Goal: Task Accomplishment & Management: Use online tool/utility

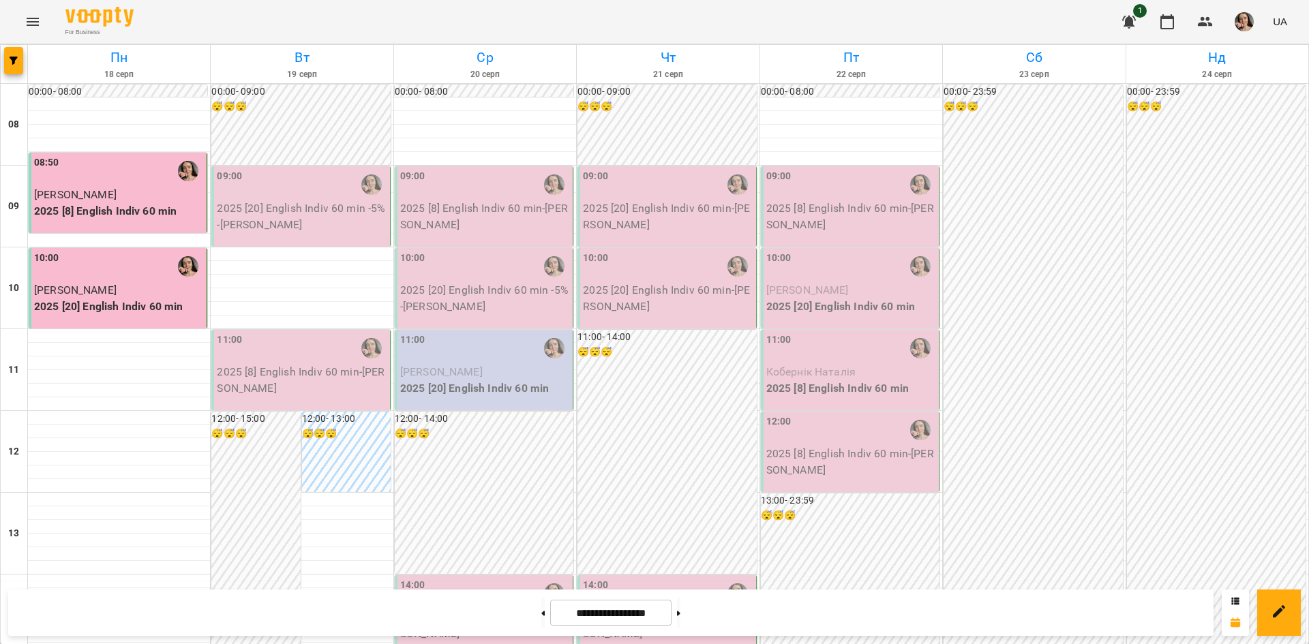
scroll to position [304, 0]
click at [681, 616] on icon at bounding box center [678, 613] width 3 height 5
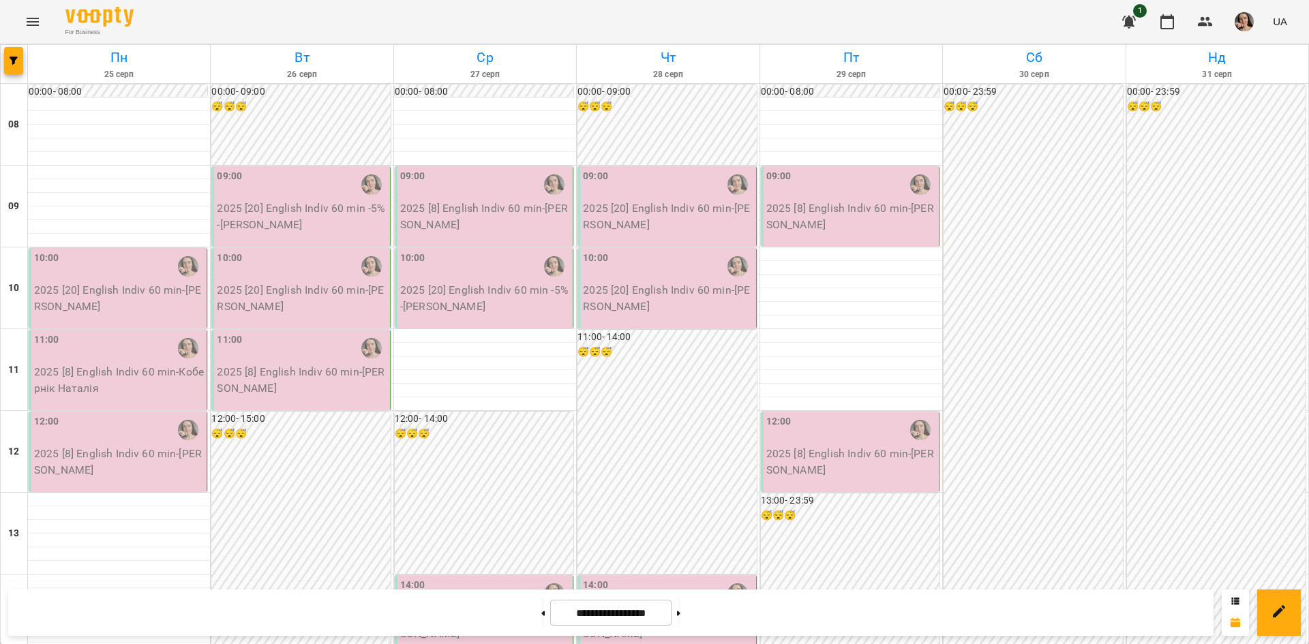
scroll to position [556, 0]
click at [681, 610] on button at bounding box center [678, 613] width 3 height 30
click at [541, 612] on button at bounding box center [542, 613] width 3 height 30
click at [541, 614] on button at bounding box center [542, 613] width 3 height 30
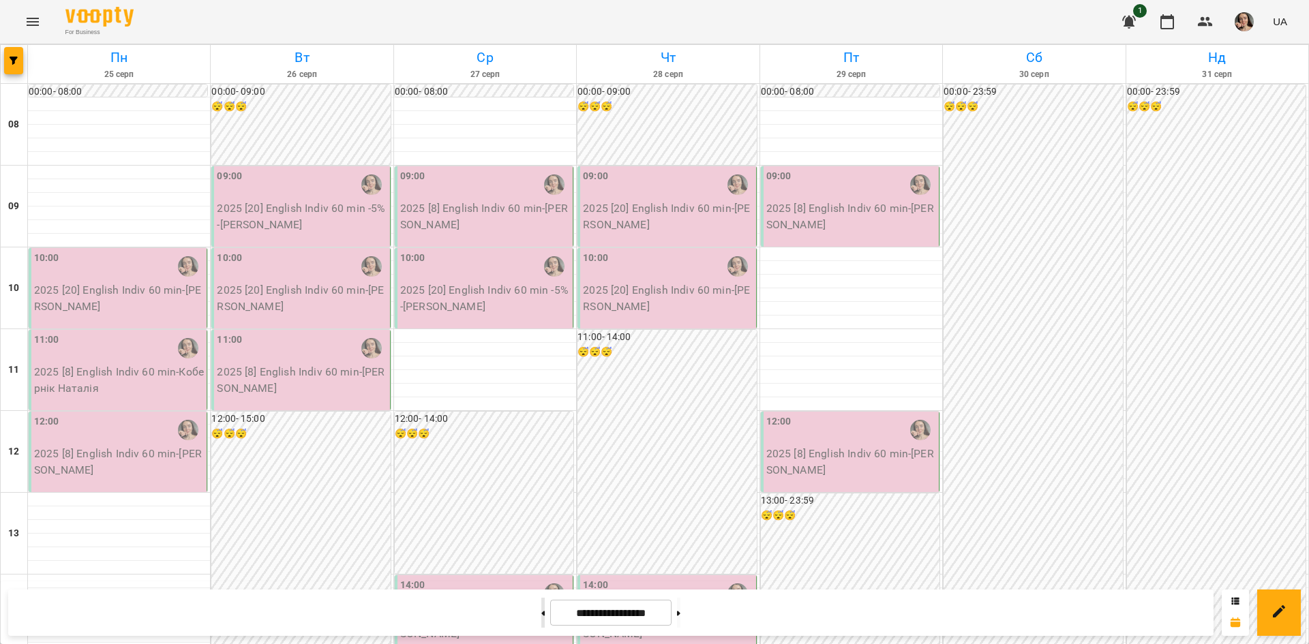
type input "**********"
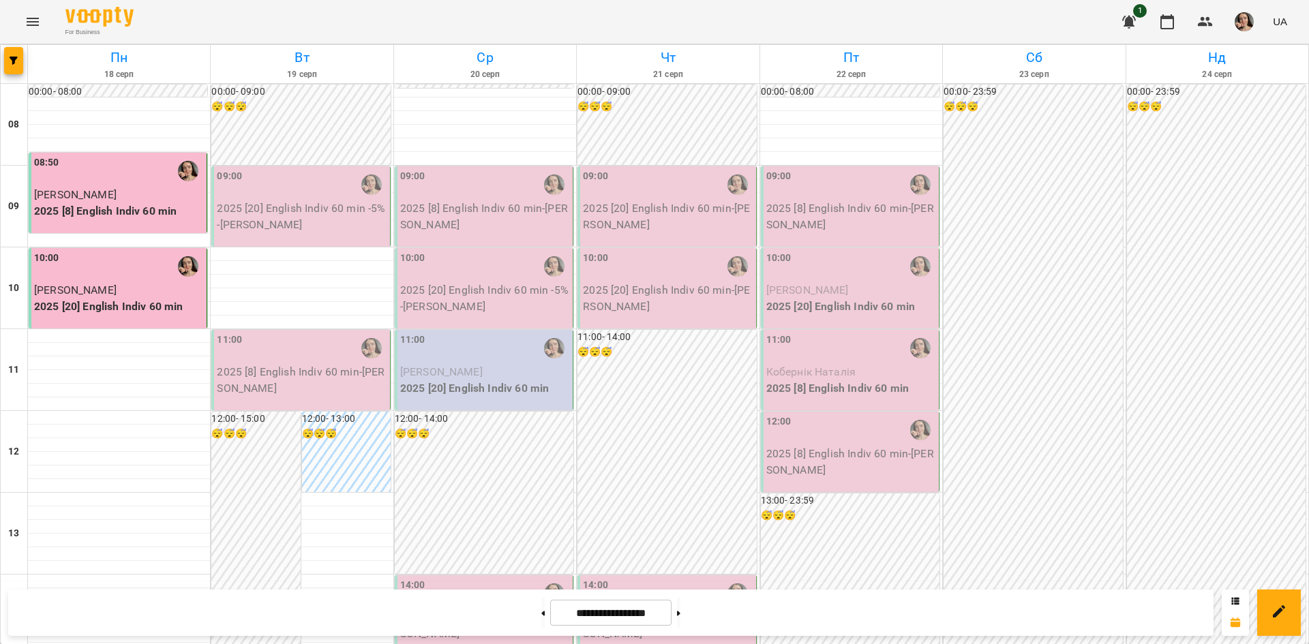
scroll to position [301, 0]
